Goal: Task Accomplishment & Management: Use online tool/utility

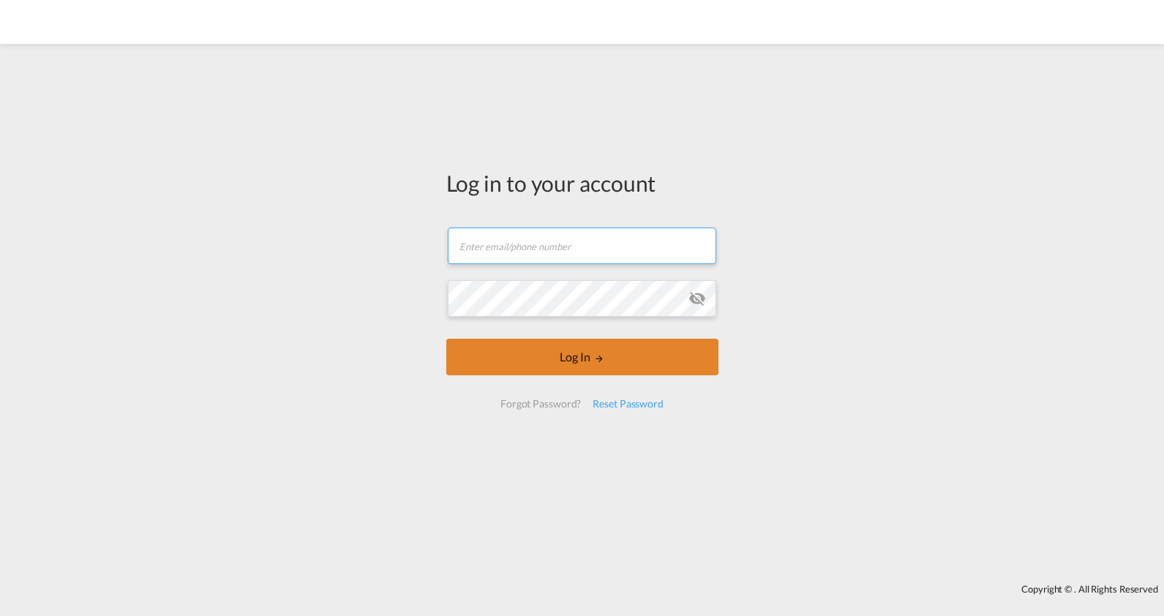
type input "[PERSON_NAME][EMAIL_ADDRESS][PERSON_NAME][DOMAIN_NAME]"
click at [539, 348] on button "Log In" at bounding box center [582, 357] width 272 height 37
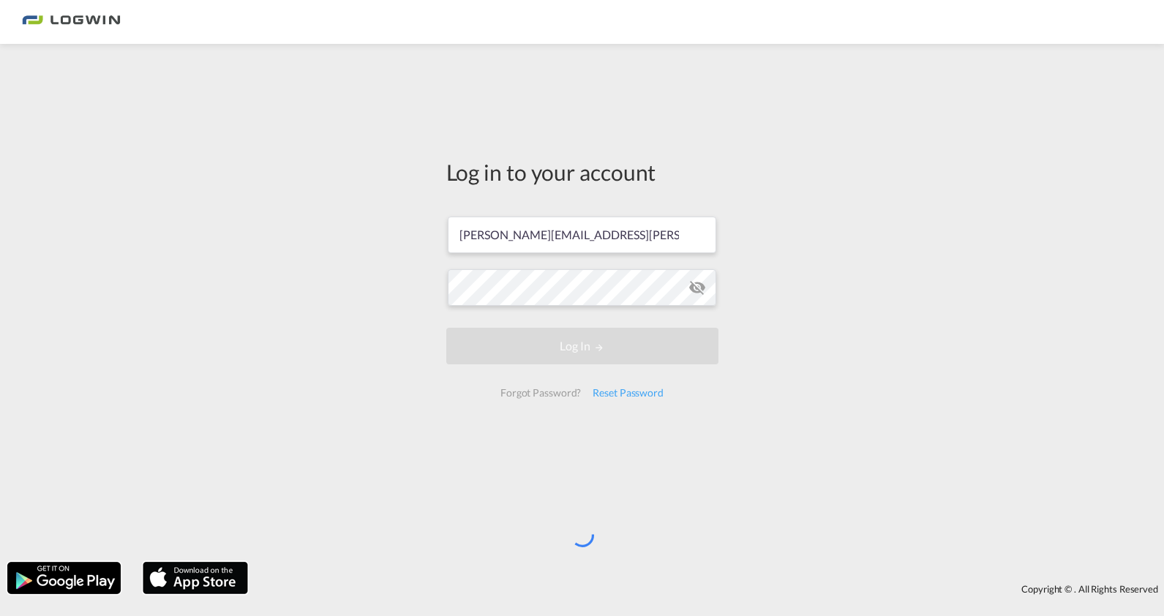
drag, startPoint x: 440, startPoint y: 387, endPoint x: 270, endPoint y: 349, distance: 174.0
click at [433, 382] on div "Log in to your account [PERSON_NAME][EMAIL_ADDRESS][PERSON_NAME][DOMAIN_NAME] L…" at bounding box center [582, 302] width 1164 height 503
click at [168, 145] on div "Log in to your account [PERSON_NAME][EMAIL_ADDRESS][PERSON_NAME][DOMAIN_NAME] L…" at bounding box center [582, 302] width 1164 height 503
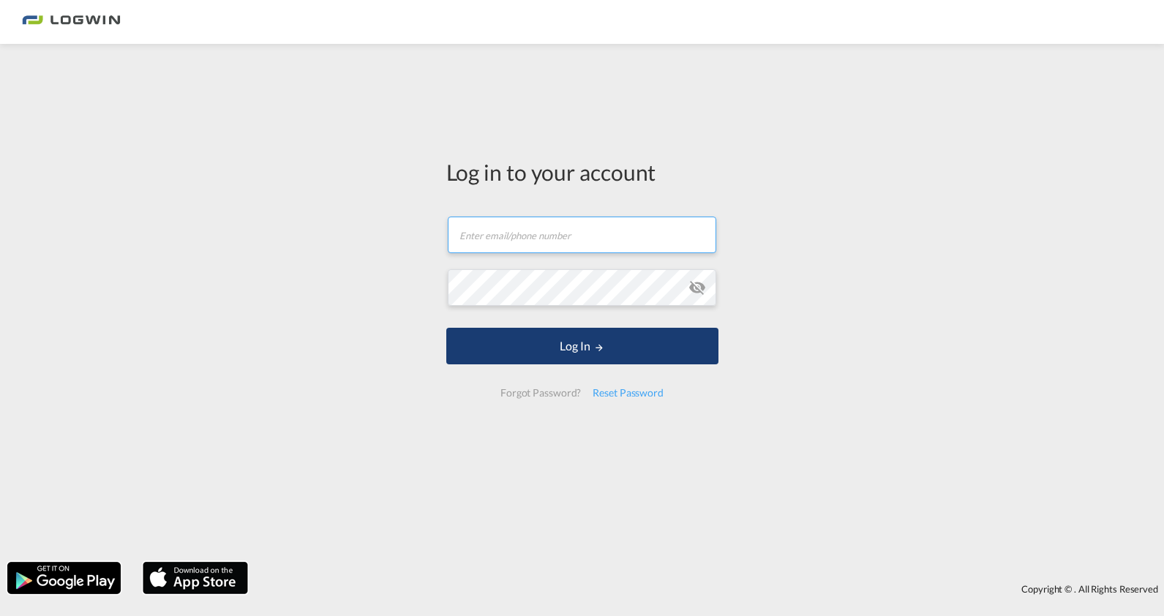
type input "[PERSON_NAME][EMAIL_ADDRESS][PERSON_NAME][DOMAIN_NAME]"
click at [476, 347] on button "Log In" at bounding box center [582, 346] width 272 height 37
